Goal: Task Accomplishment & Management: Manage account settings

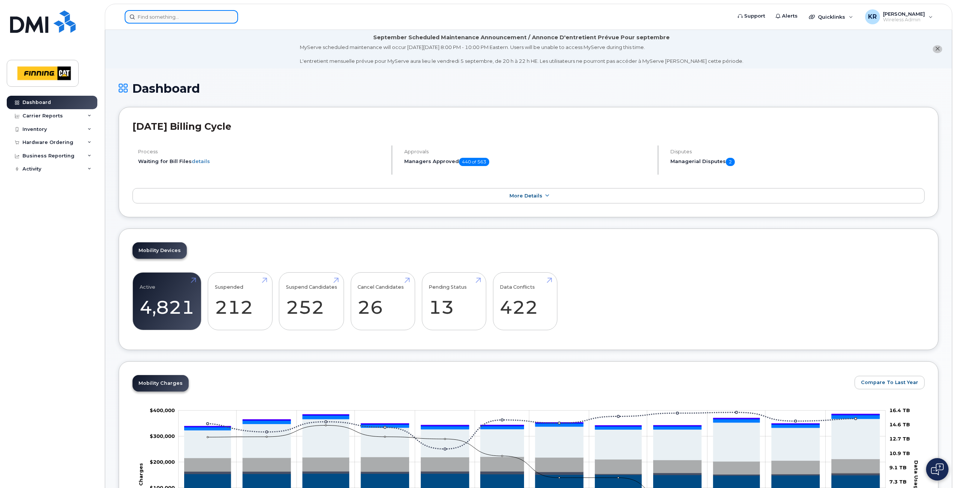
click at [180, 17] on input at bounding box center [181, 16] width 113 height 13
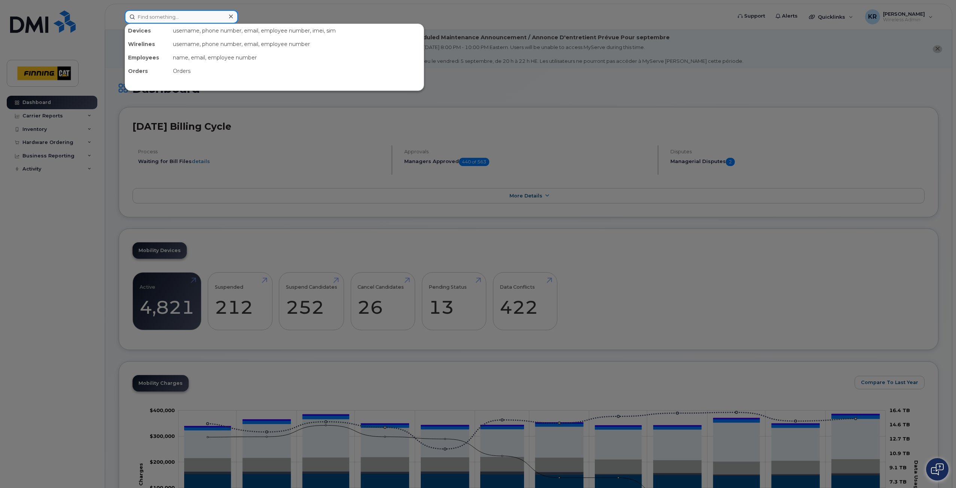
paste input "[PERSON_NAME]"
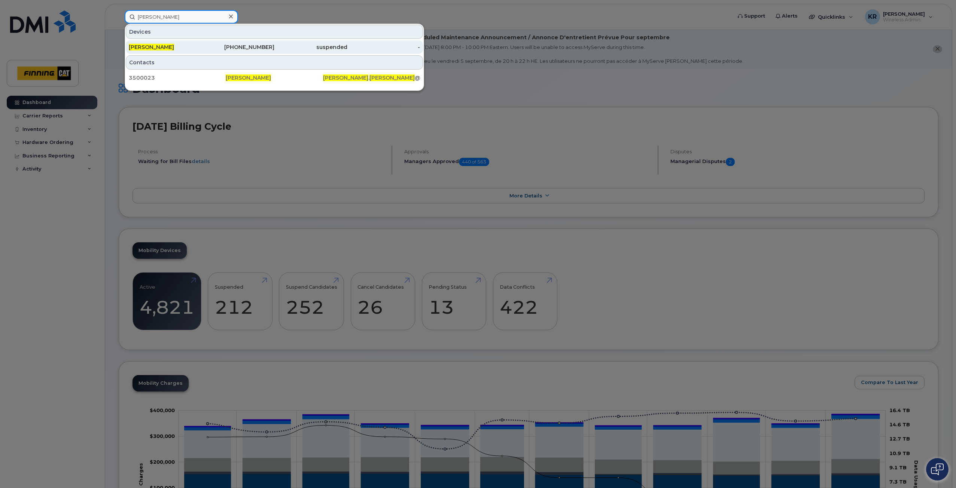
type input "[PERSON_NAME]"
click at [256, 45] on div "306-209-0384" at bounding box center [238, 46] width 73 height 7
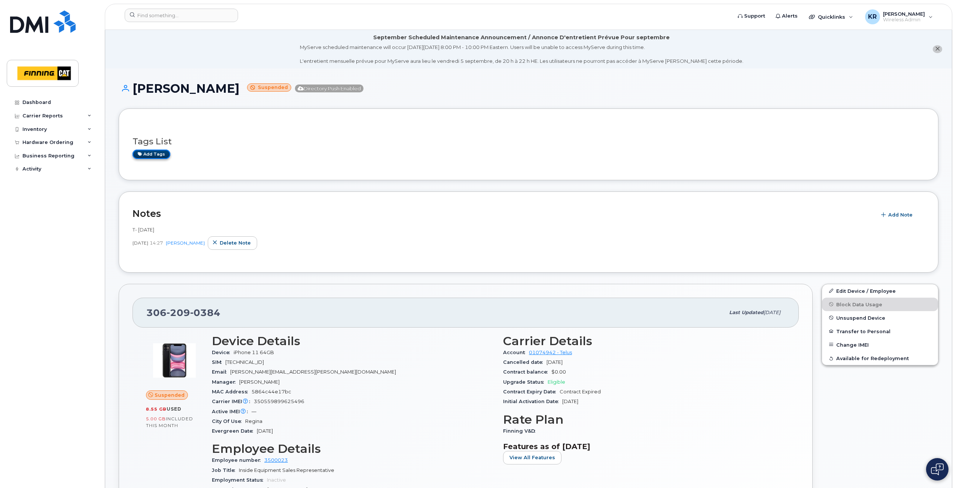
click at [159, 154] on link "Add tags" at bounding box center [151, 154] width 38 height 9
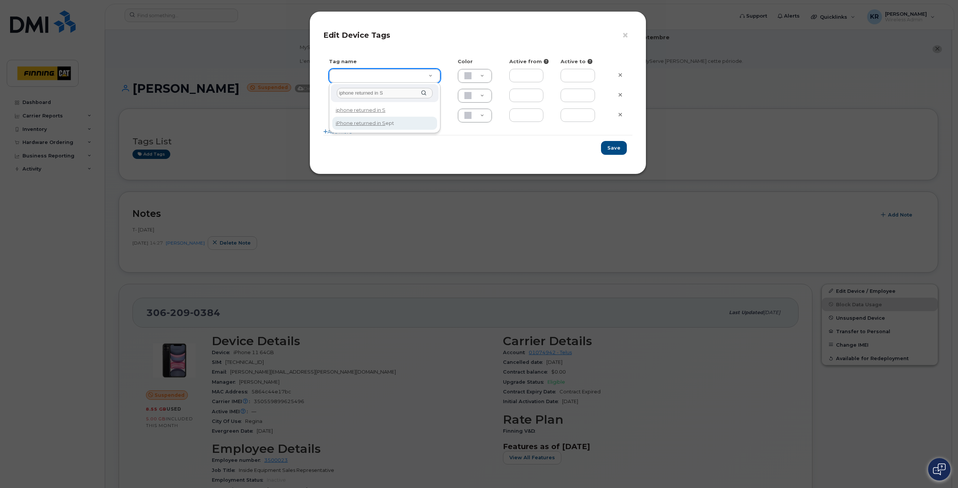
type input "iphone returned in S"
type input "iPhone returned in Sept"
type input "DFD3EE"
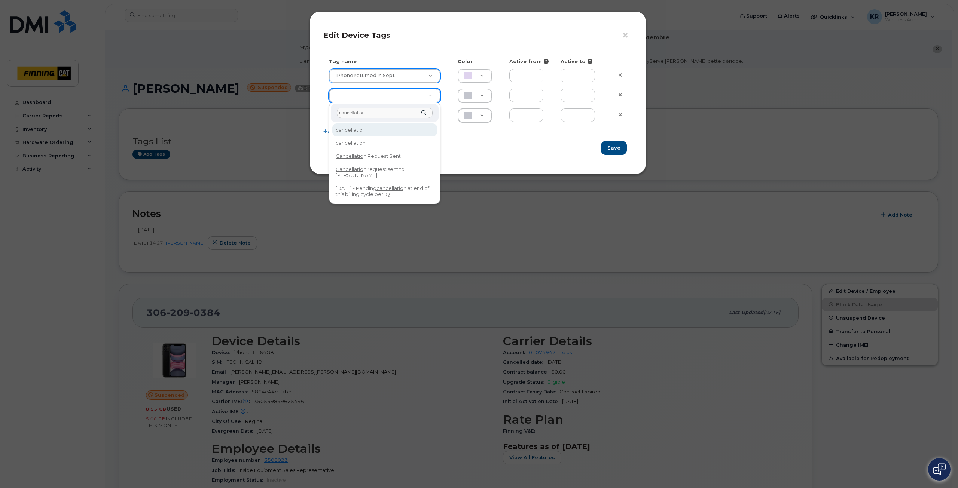
type input "cancellation"
type input "Cancellation Request Sent"
type input "FDDCC5"
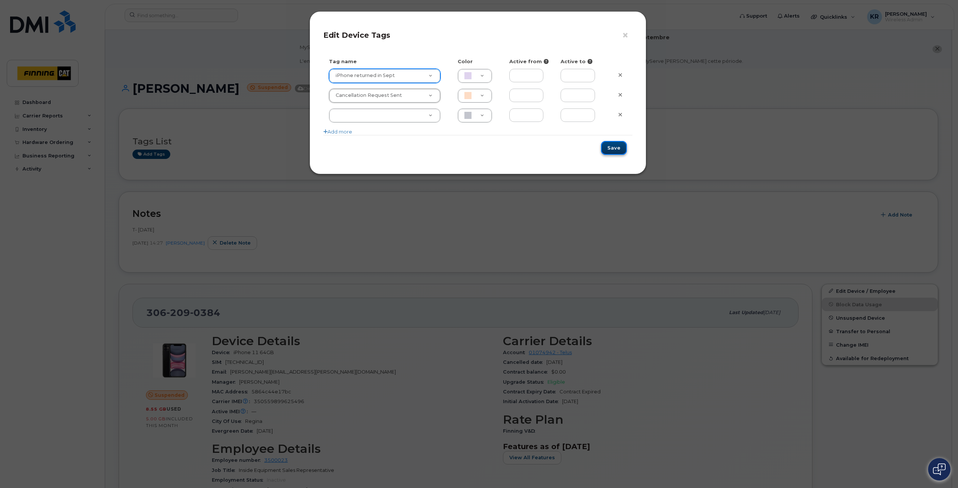
click at [613, 149] on button "Save" at bounding box center [614, 148] width 26 height 14
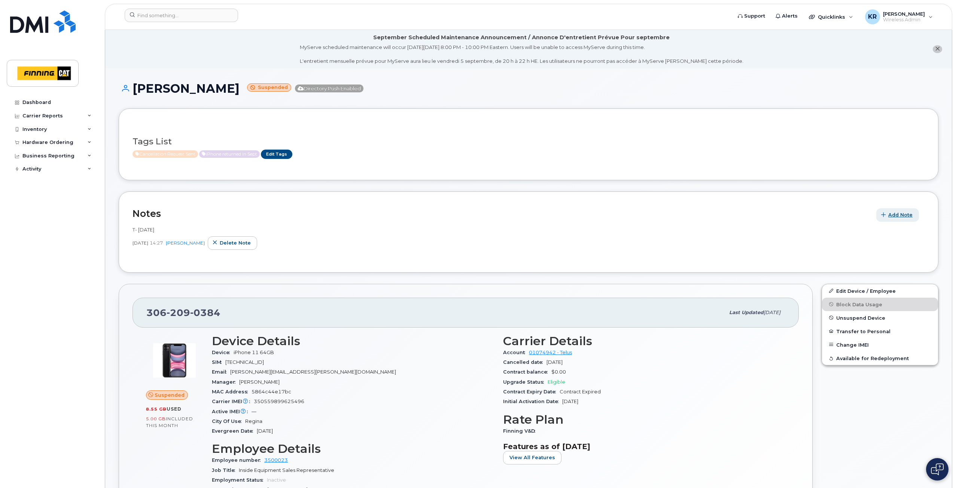
click at [908, 218] on span "Add Note" at bounding box center [900, 214] width 24 height 7
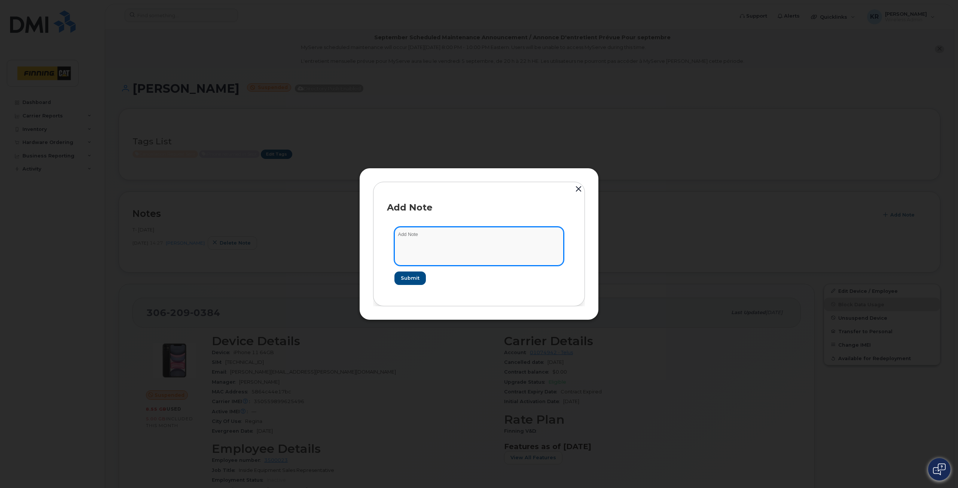
click at [455, 241] on textarea at bounding box center [478, 246] width 169 height 38
type textarea "Cancellation request sent Sept 2/25"
click at [413, 278] on span "Submit" at bounding box center [409, 278] width 19 height 7
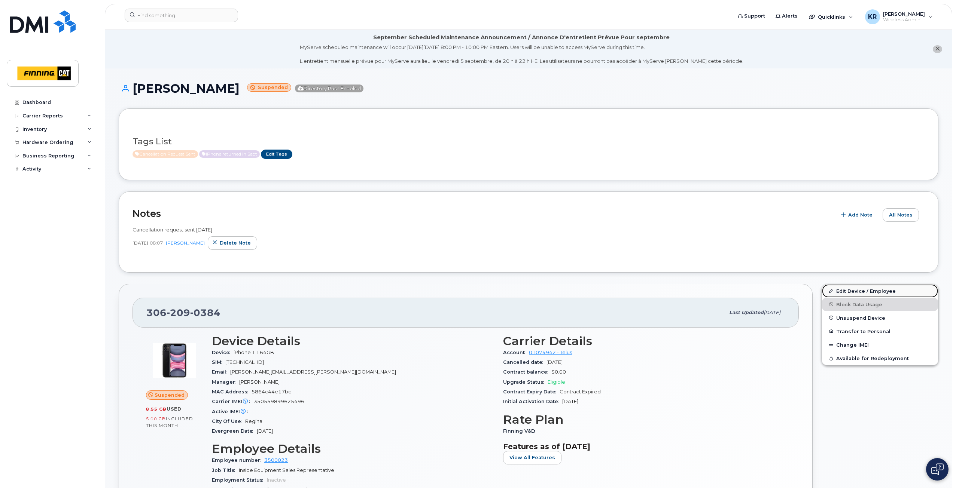
click at [848, 293] on link "Edit Device / Employee" at bounding box center [880, 290] width 116 height 13
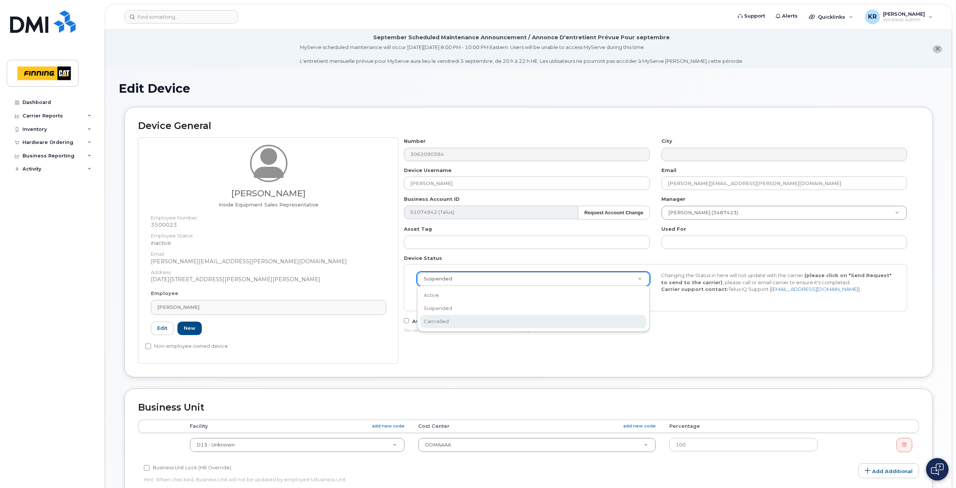
select select "cancelled"
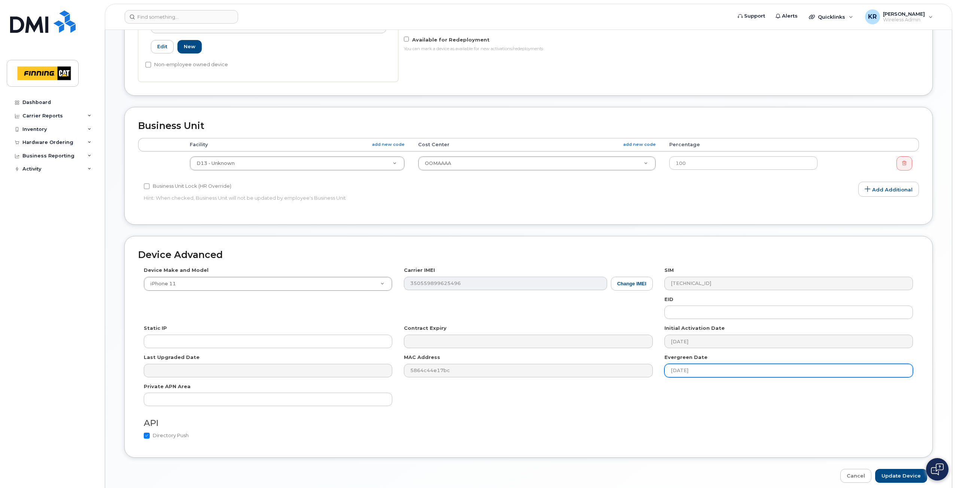
scroll to position [314, 0]
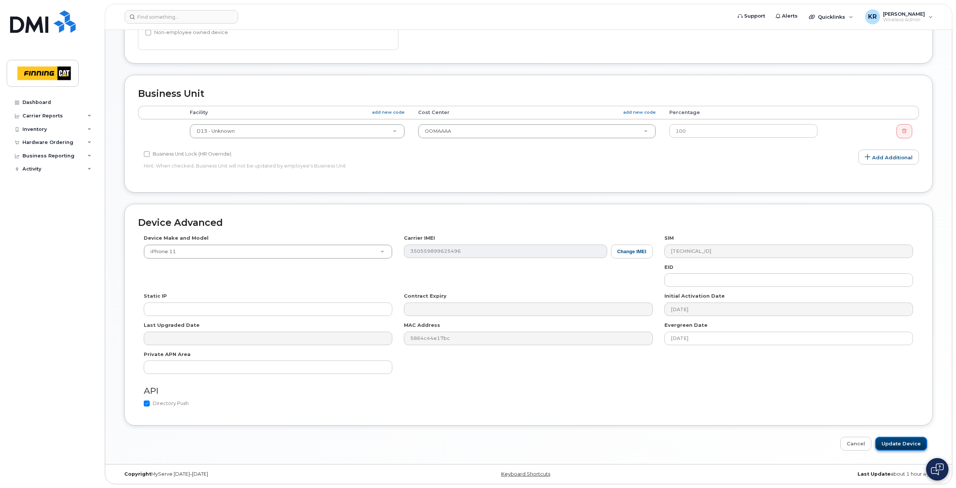
click at [902, 442] on input "Update Device" at bounding box center [901, 444] width 52 height 14
type input "Saving..."
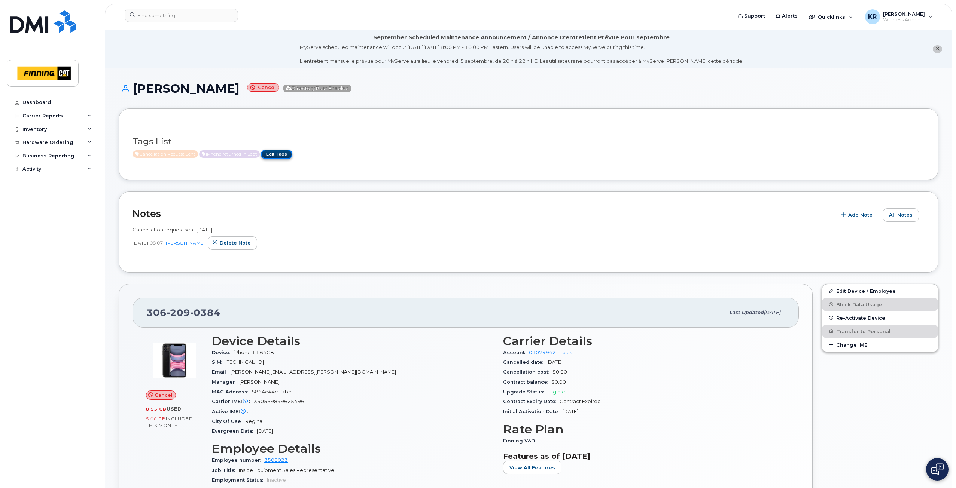
click at [279, 155] on link "Edit Tags" at bounding box center [276, 154] width 31 height 9
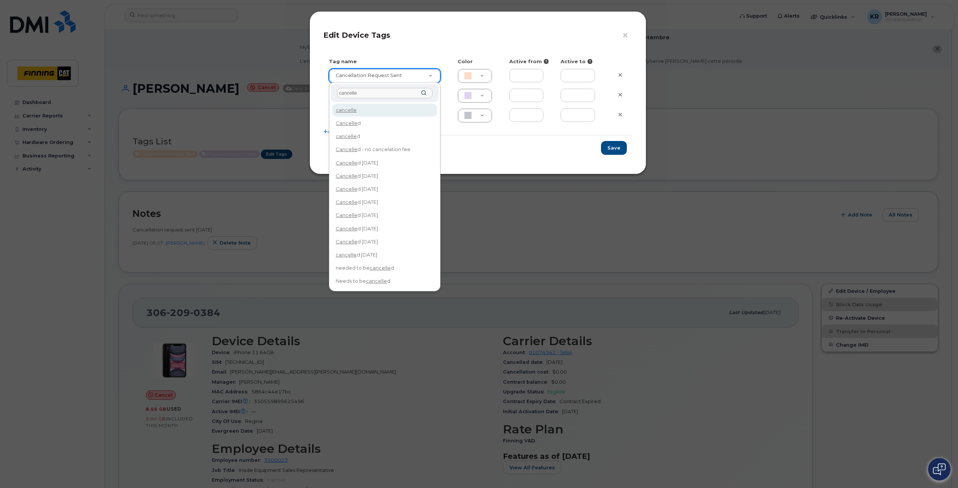
type input "cancelled"
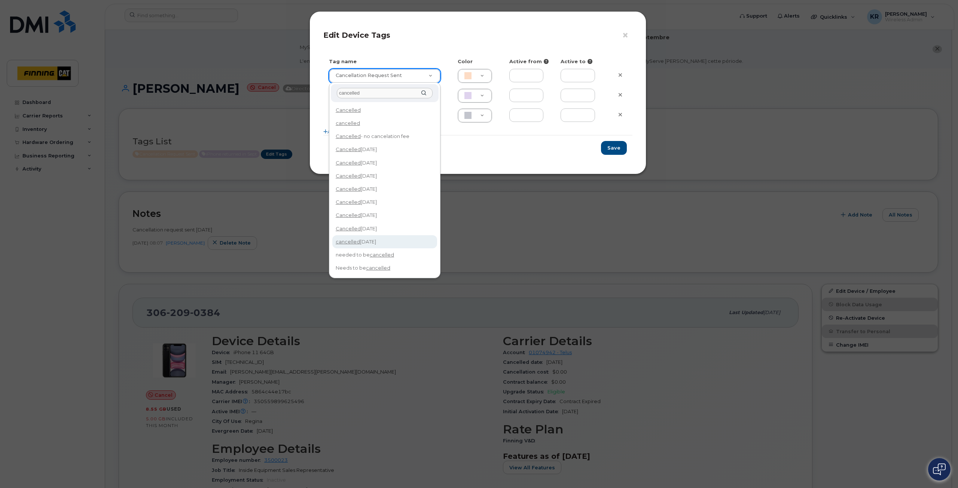
type input "cancelled Sept 14/25"
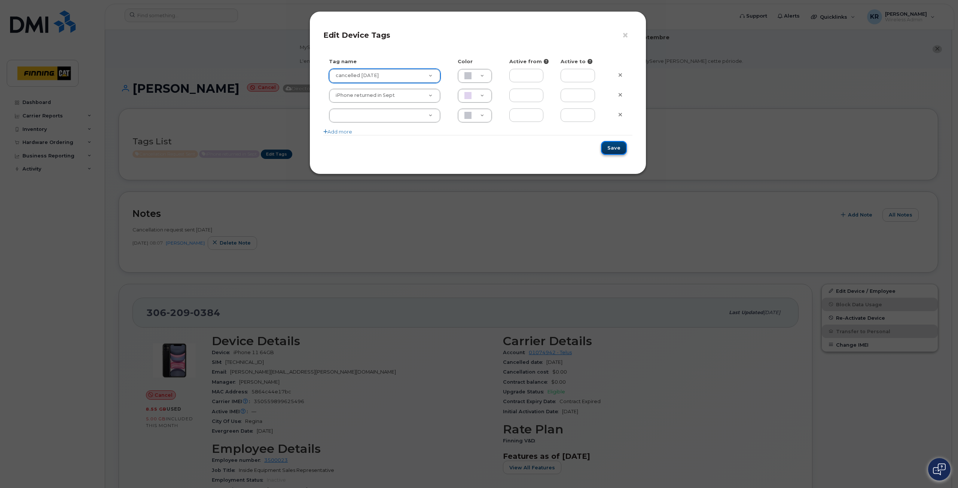
click at [611, 149] on button "Save" at bounding box center [614, 148] width 26 height 14
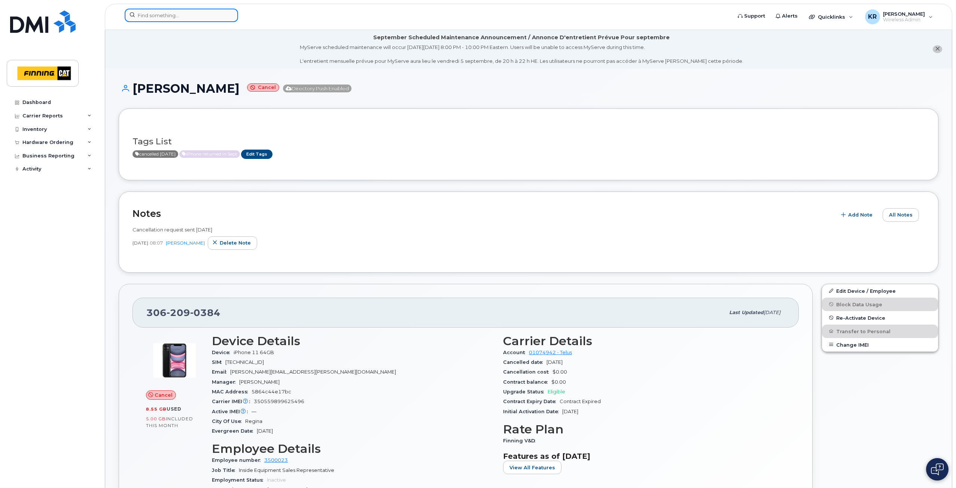
click at [183, 16] on input at bounding box center [181, 15] width 113 height 13
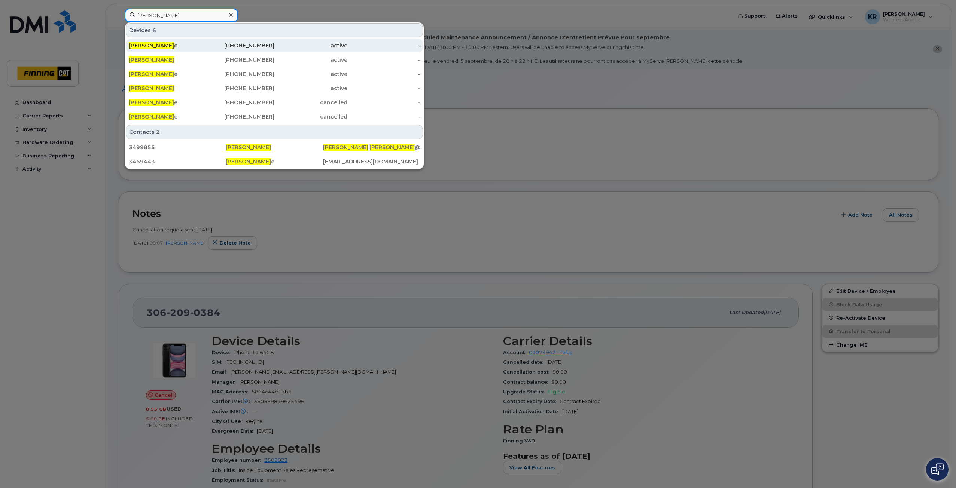
type input "[PERSON_NAME]"
click at [256, 43] on div "[PHONE_NUMBER]" at bounding box center [238, 45] width 73 height 7
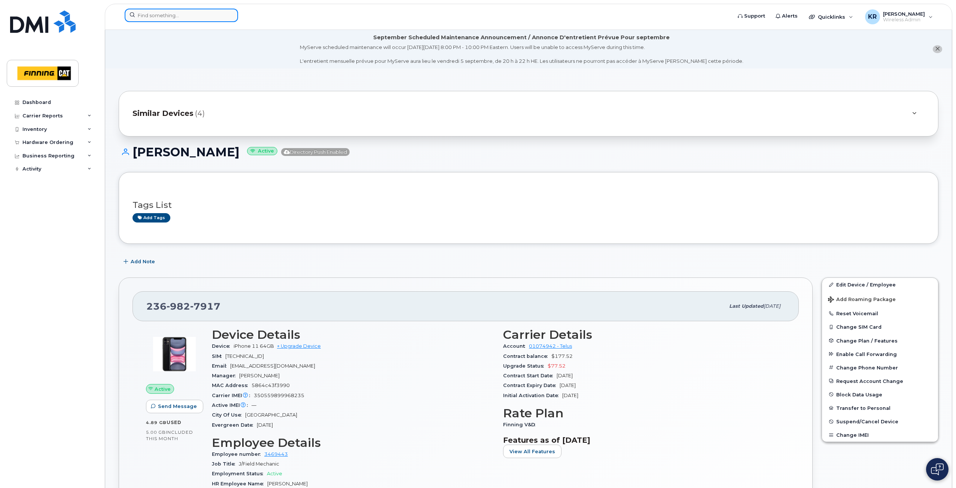
click at [152, 19] on input at bounding box center [181, 15] width 113 height 13
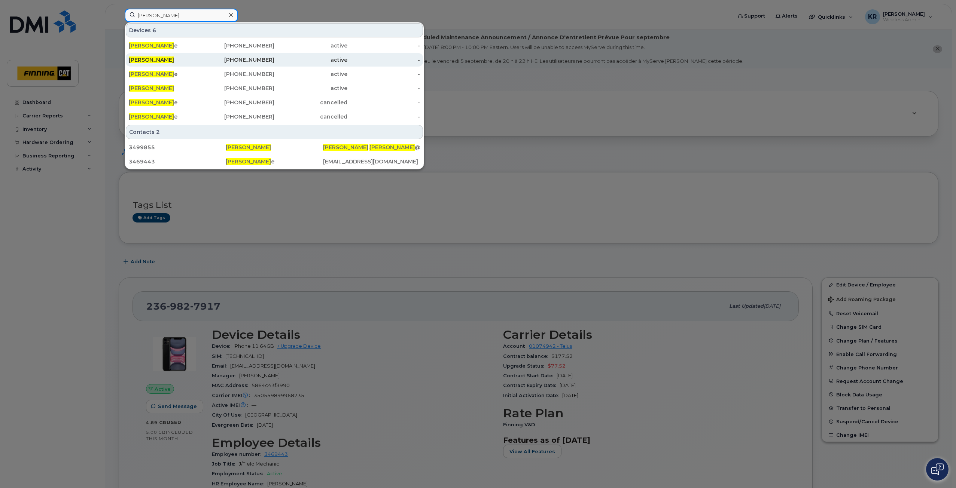
type input "stephen clark"
click at [259, 58] on div "587-984-4215" at bounding box center [238, 59] width 73 height 7
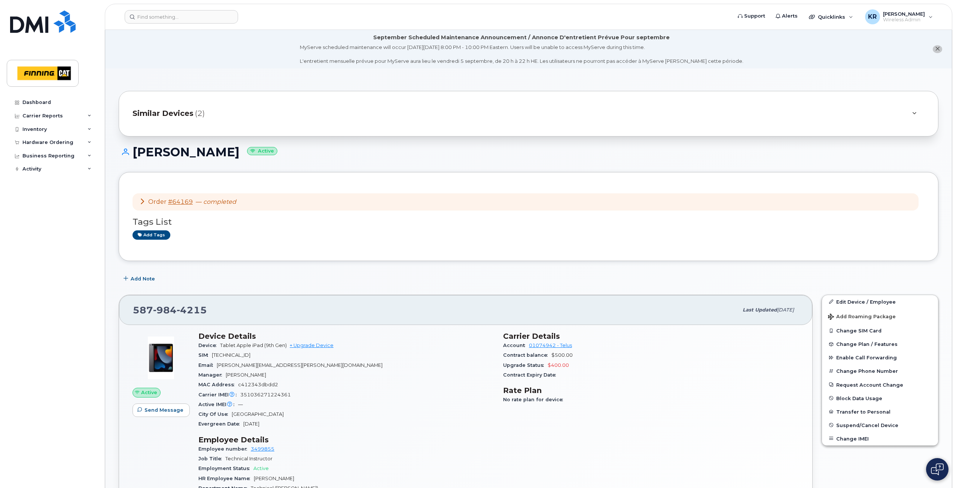
click at [162, 114] on span "Similar Devices" at bounding box center [162, 113] width 61 height 11
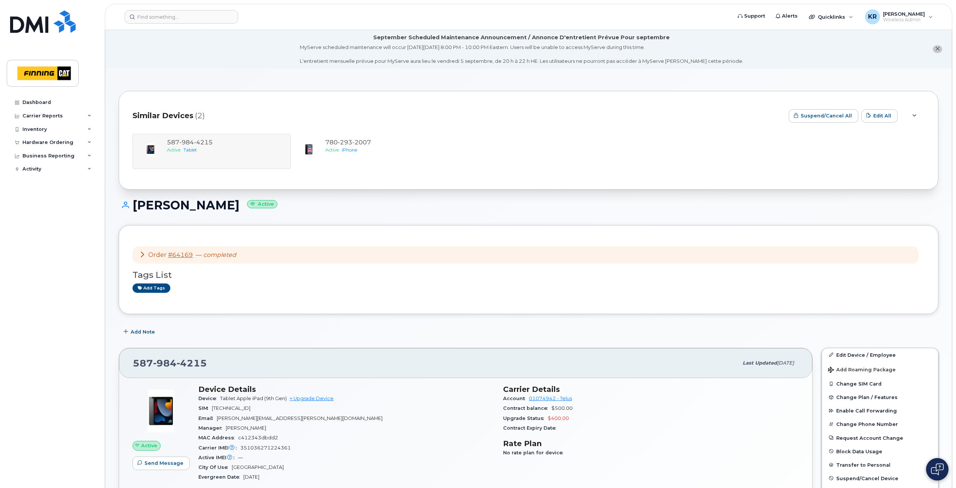
click at [215, 152] on div "[PHONE_NUMBER] Active Tablet [PHONE_NUMBER] Active iPhone" at bounding box center [528, 151] width 792 height 35
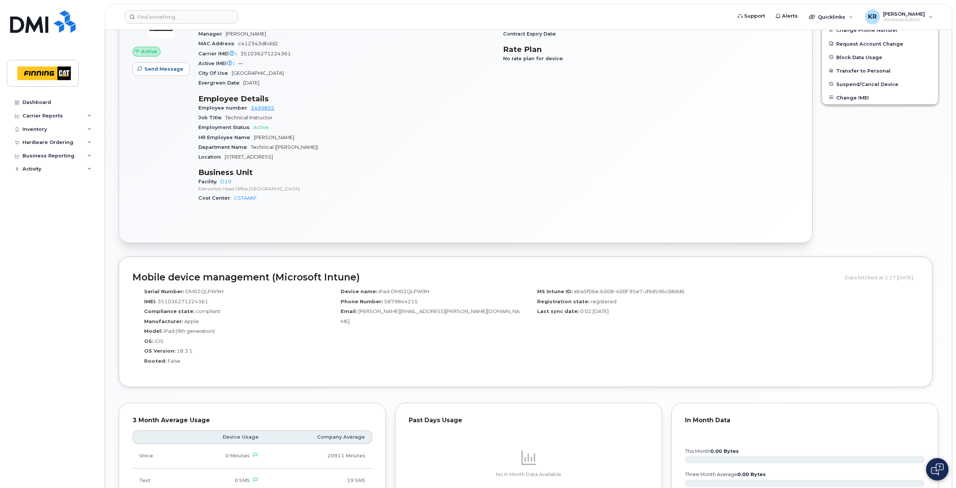
scroll to position [412, 0]
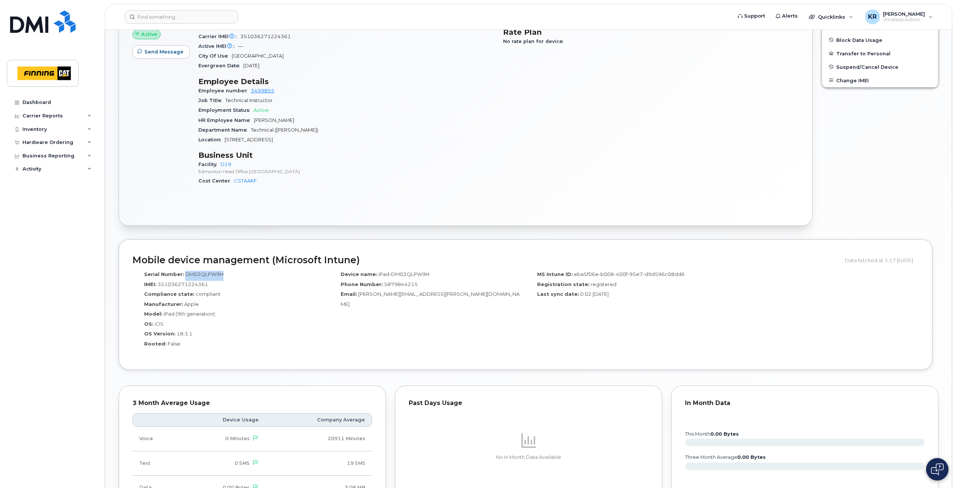
drag, startPoint x: 184, startPoint y: 274, endPoint x: 222, endPoint y: 273, distance: 37.8
click at [222, 273] on span "DM02QLPW9H" at bounding box center [204, 274] width 38 height 6
copy span "DM02QLPW9H"
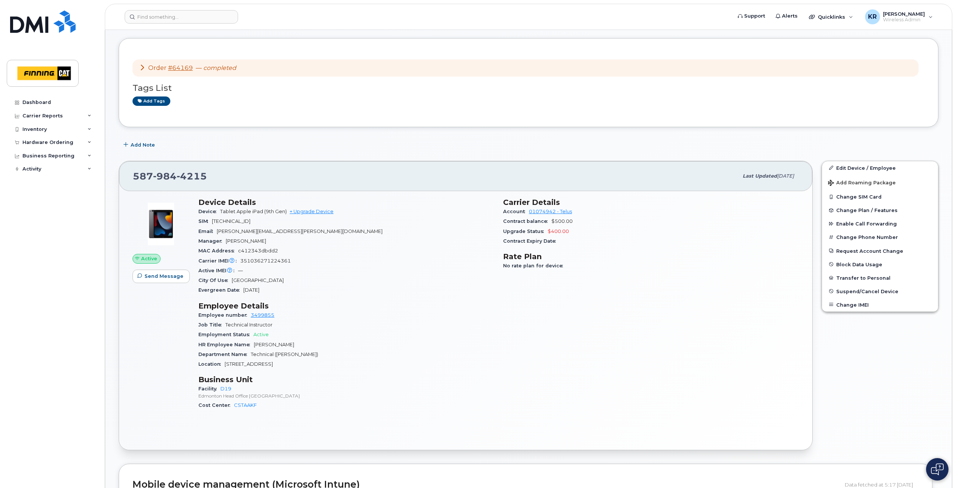
scroll to position [150, 0]
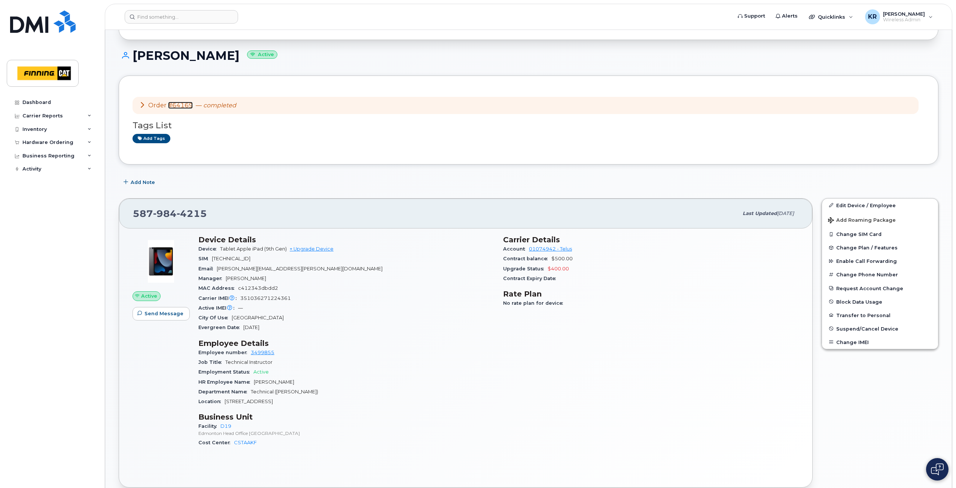
click at [180, 105] on link "#64169" at bounding box center [180, 105] width 25 height 7
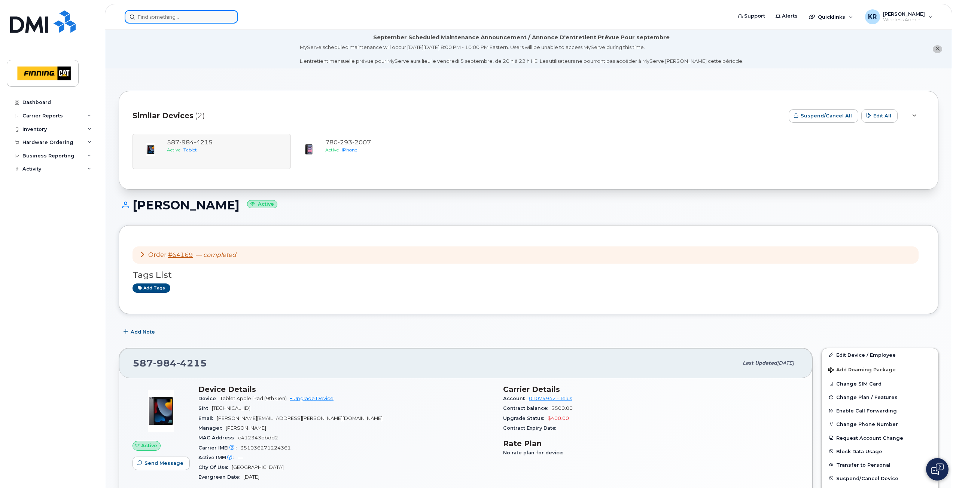
click at [176, 18] on input at bounding box center [181, 16] width 113 height 13
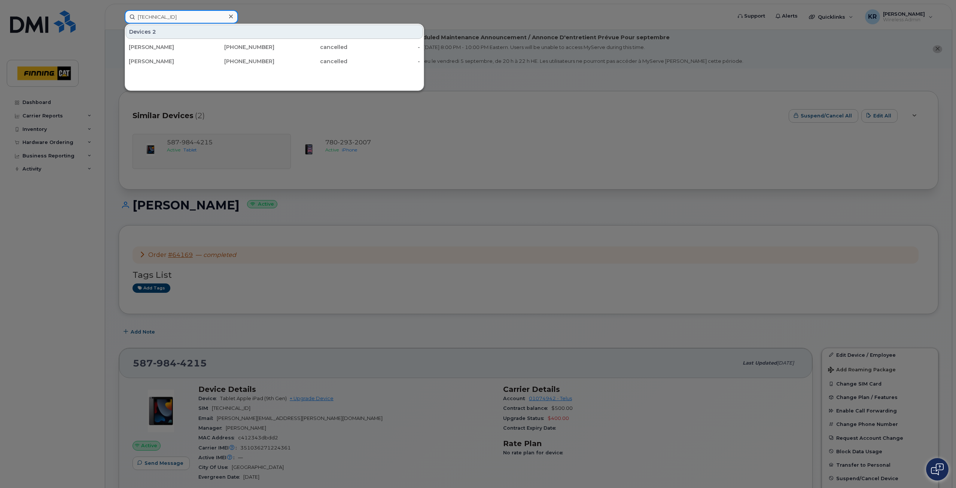
drag, startPoint x: 205, startPoint y: 16, endPoint x: 120, endPoint y: 21, distance: 85.8
click at [120, 21] on div "8912230102336612365 Devices 2 Chris Fergusson 672-963-9525 cancelled - Chris Fe…" at bounding box center [426, 16] width 614 height 13
paste input "[PERSON_NAME]"
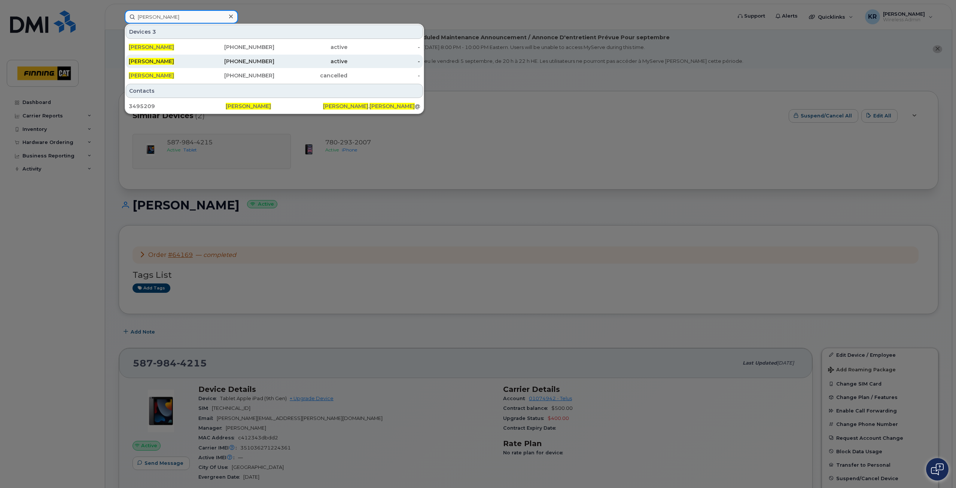
type input "[PERSON_NAME]"
click at [267, 58] on div "587-644-1109" at bounding box center [238, 61] width 73 height 7
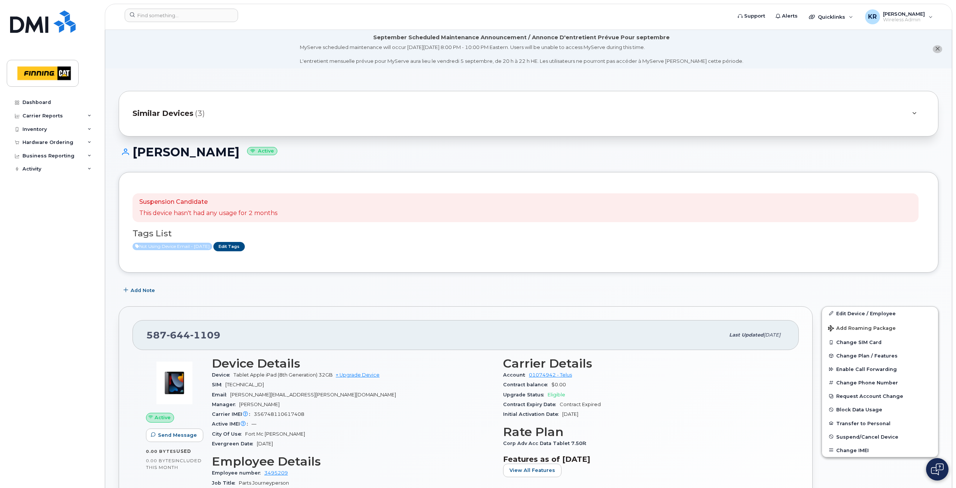
click at [165, 114] on span "Similar Devices" at bounding box center [162, 113] width 61 height 11
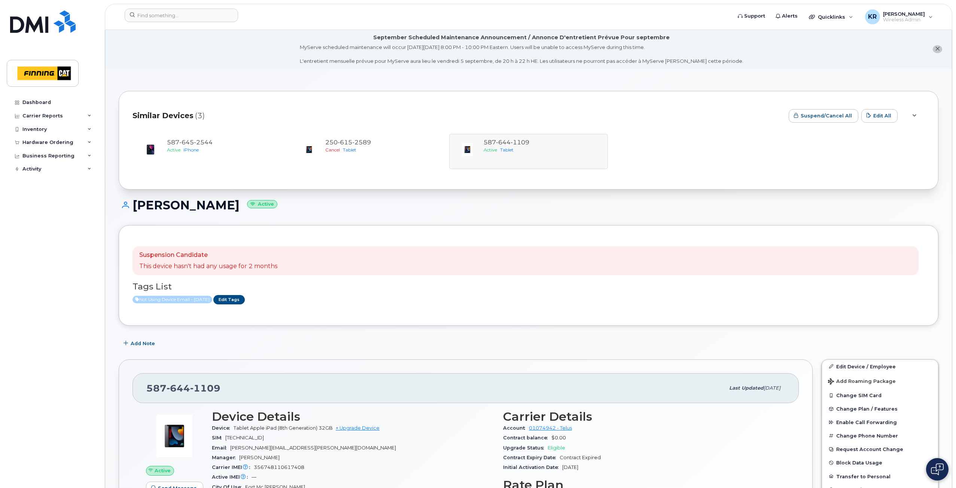
drag, startPoint x: 135, startPoint y: 204, endPoint x: 210, endPoint y: 203, distance: 74.8
click at [210, 203] on h1 "Kyle Szilagyi Active" at bounding box center [528, 205] width 819 height 13
copy h1 "[PERSON_NAME]"
click at [852, 369] on link "Edit Device / Employee" at bounding box center [880, 366] width 116 height 13
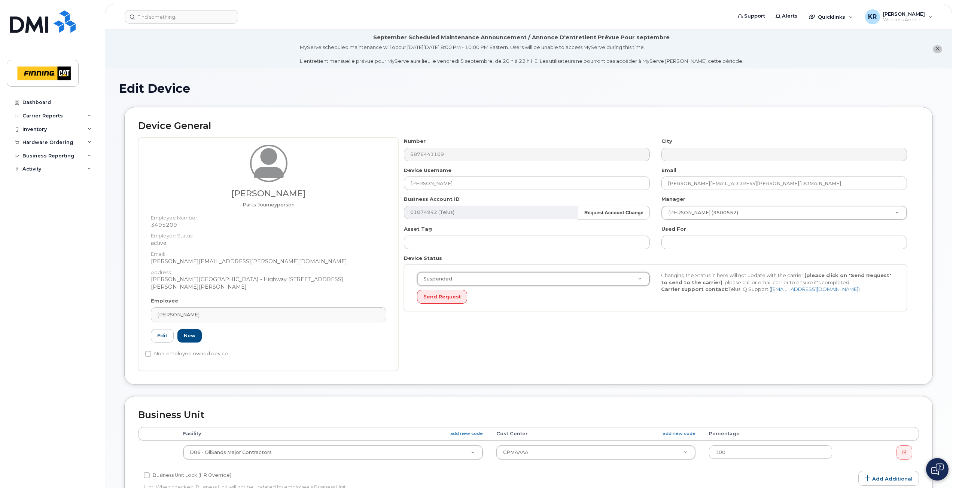
select select "suspended"
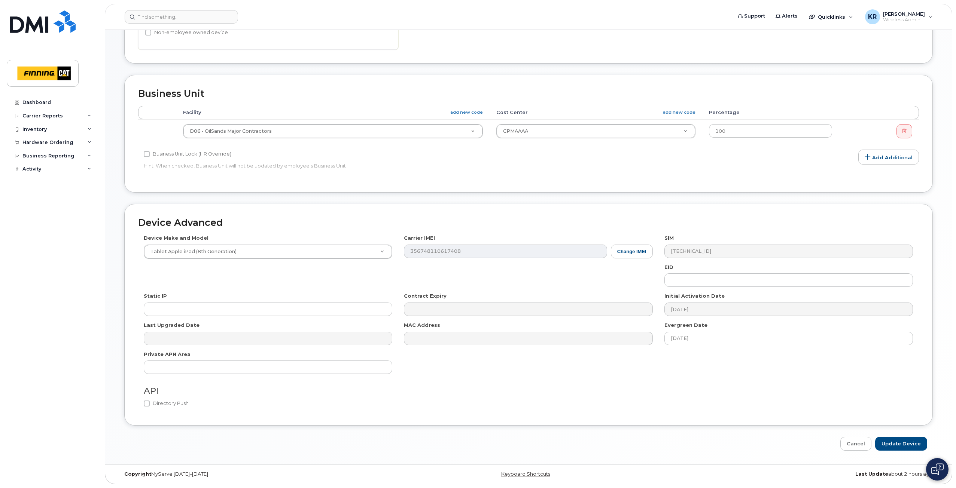
scroll to position [321, 0]
click at [903, 445] on input "Update Device" at bounding box center [901, 444] width 52 height 14
type input "Saving..."
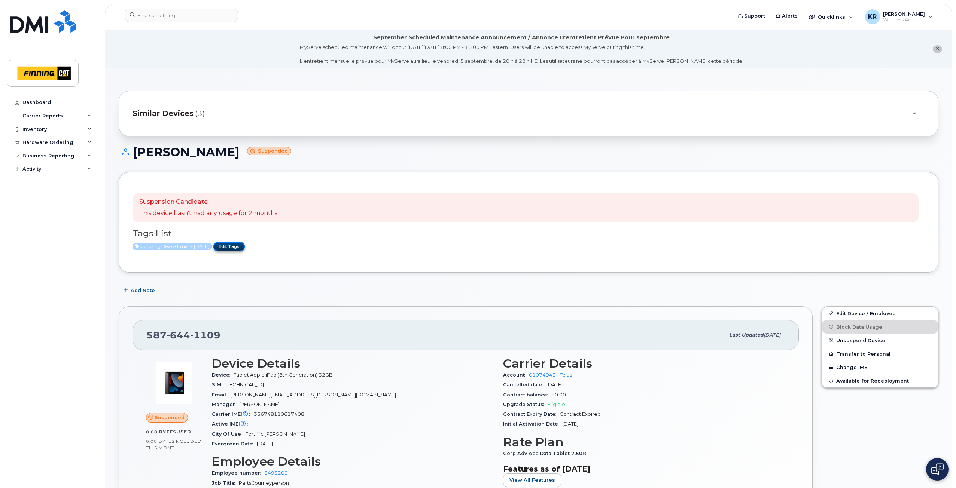
click at [236, 244] on link "Edit Tags" at bounding box center [228, 246] width 31 height 9
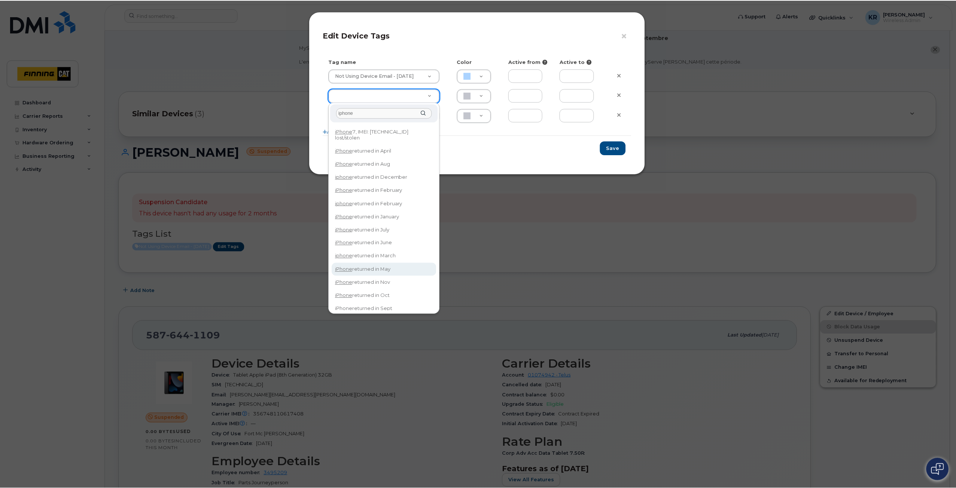
scroll to position [16, 0]
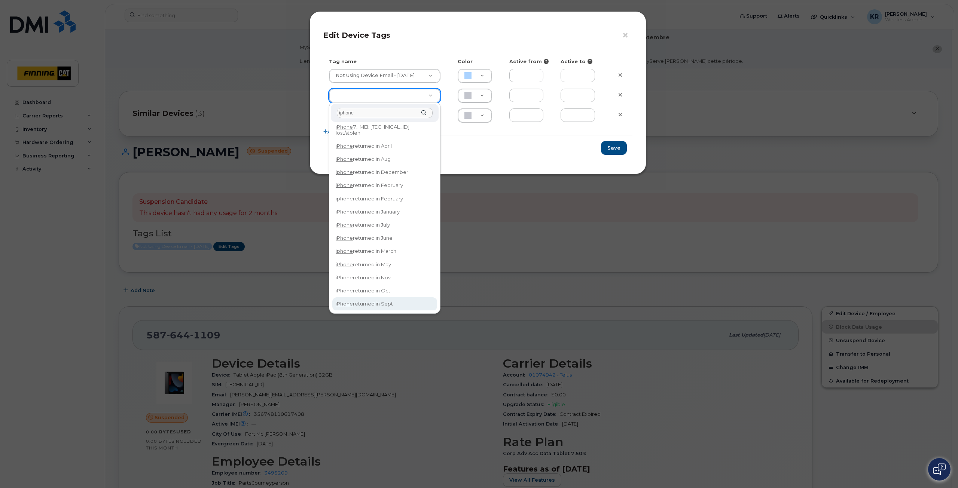
type input "iphone"
type input "iPhone returned in Sept"
type input "DFD3EE"
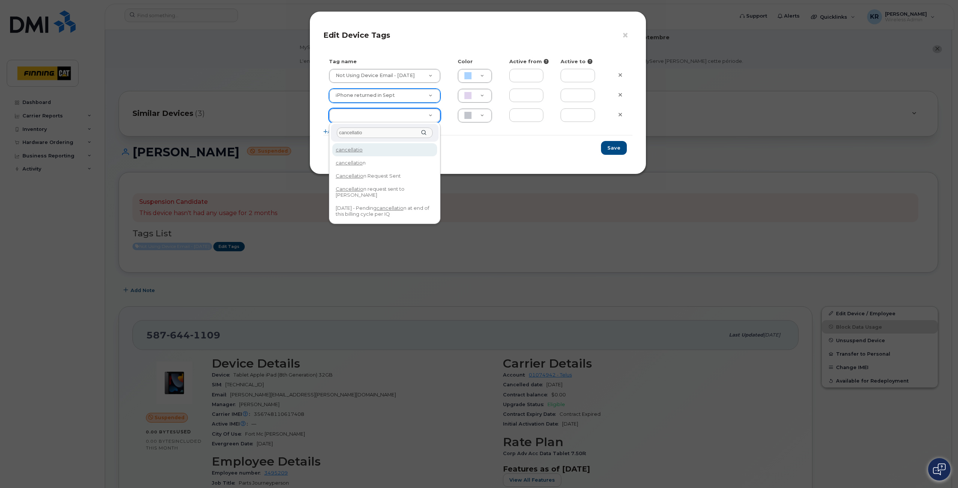
type input "cancellation"
type input "Cancellation Request Sent"
type input "FDDCC5"
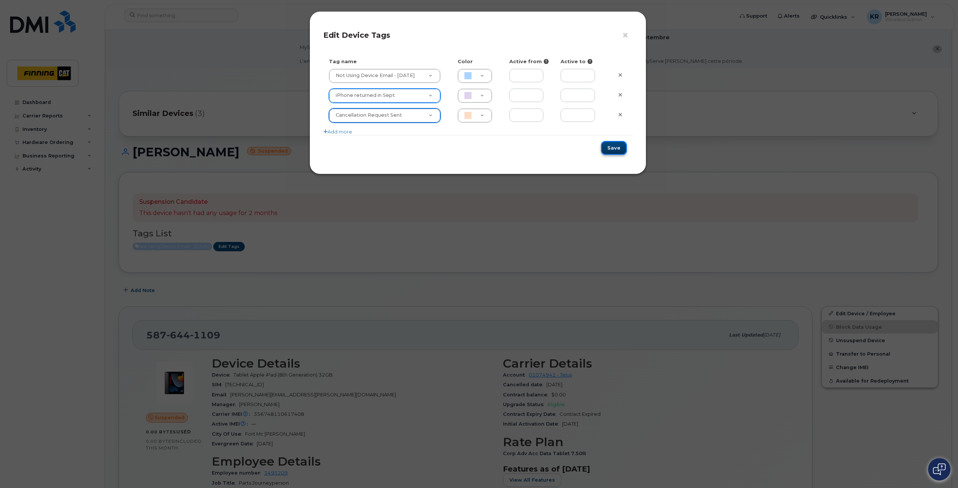
click at [610, 152] on button "Save" at bounding box center [614, 148] width 26 height 14
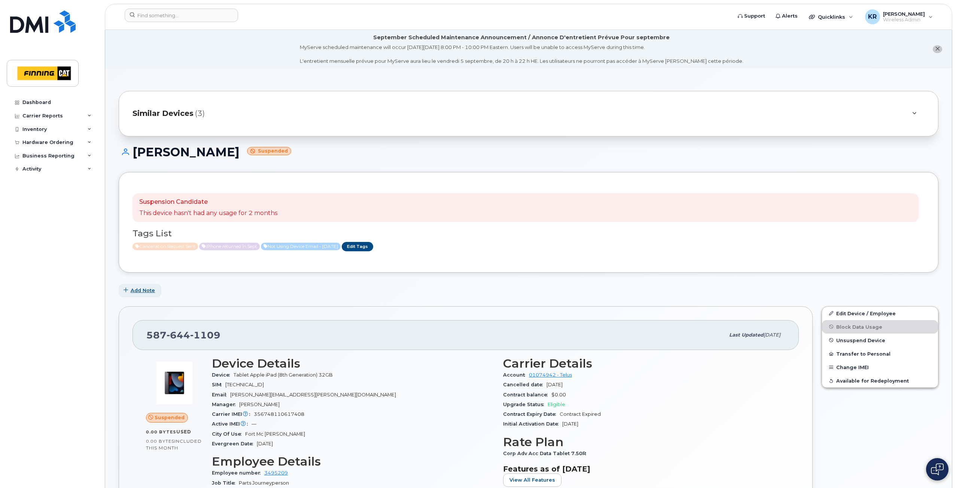
click at [137, 291] on span "Add Note" at bounding box center [143, 290] width 24 height 7
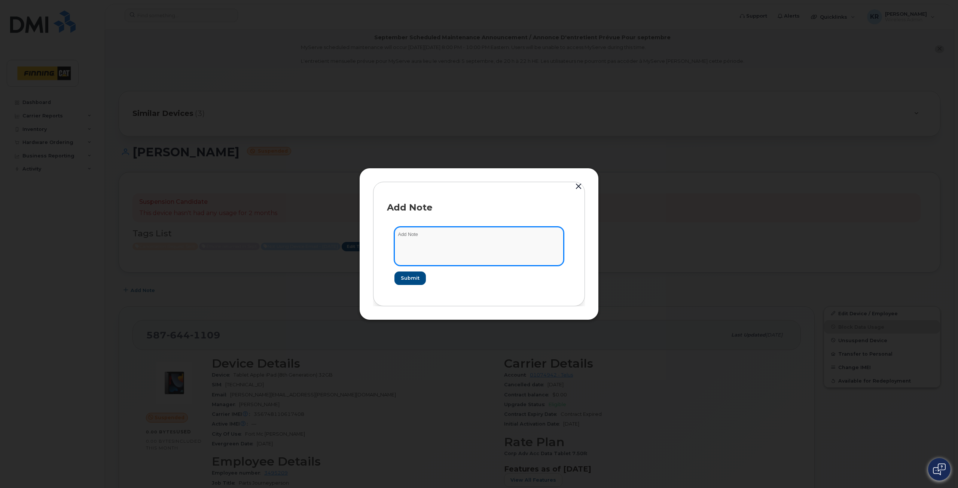
click at [420, 237] on textarea at bounding box center [478, 246] width 169 height 38
type textarea "cancellation request sent Sept 2/25"
click at [416, 279] on span "Submit" at bounding box center [409, 278] width 19 height 7
